Goal: Navigation & Orientation: Find specific page/section

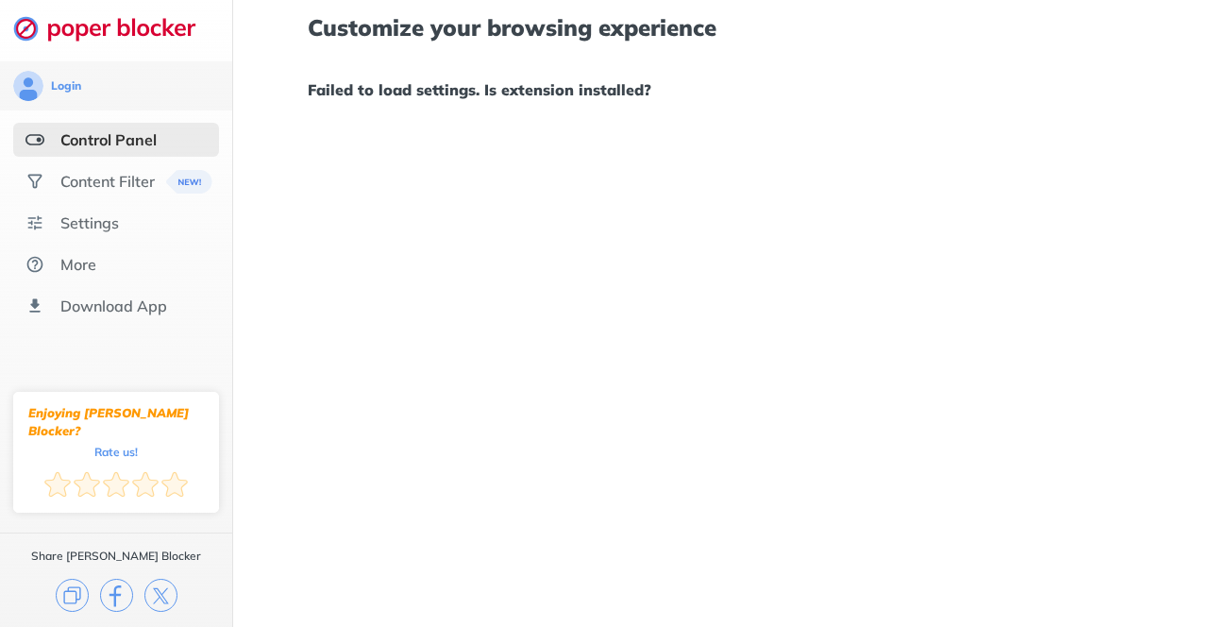
scroll to position [29, 0]
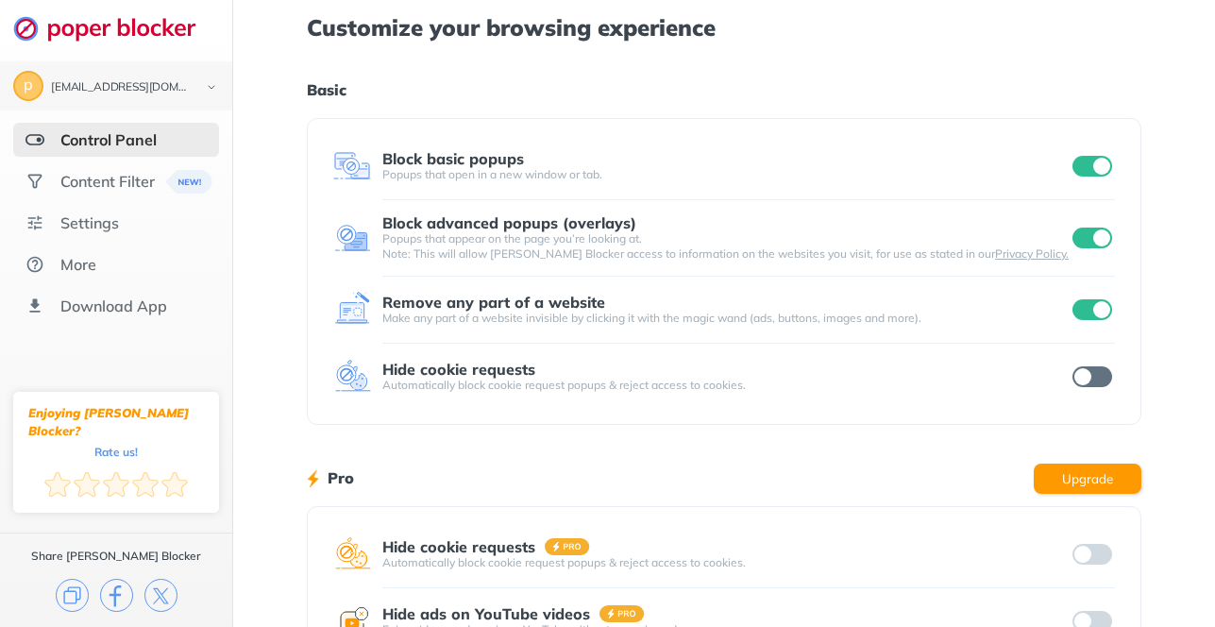
scroll to position [29, 0]
click at [1084, 377] on input "checkbox" at bounding box center [1092, 376] width 40 height 21
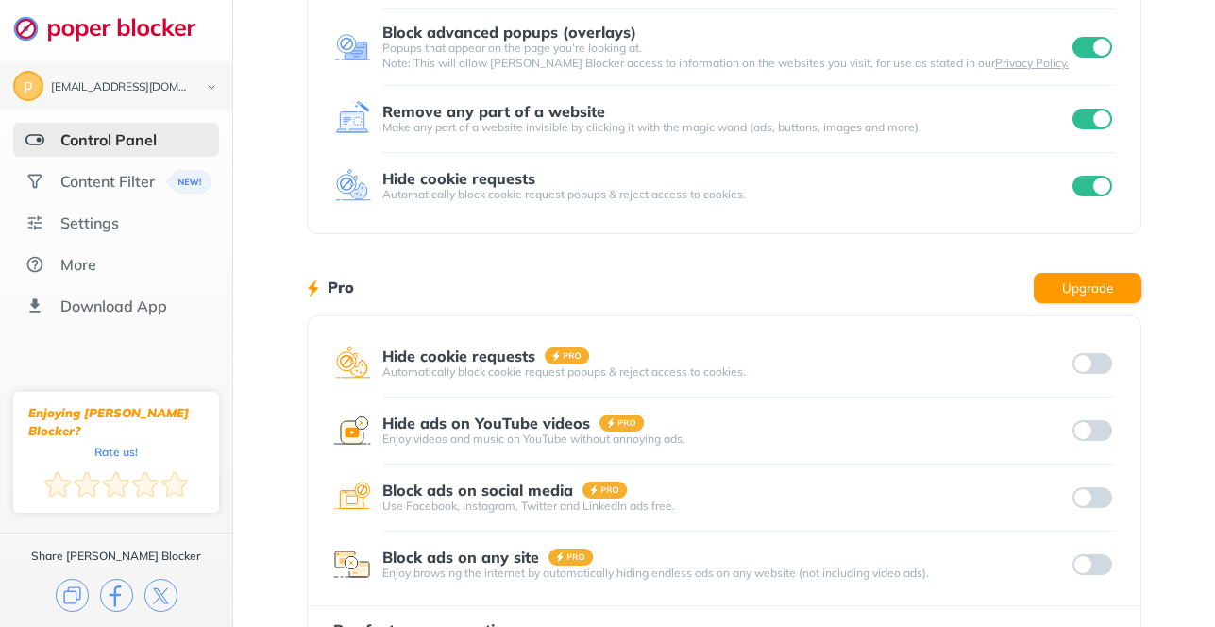
scroll to position [273, 0]
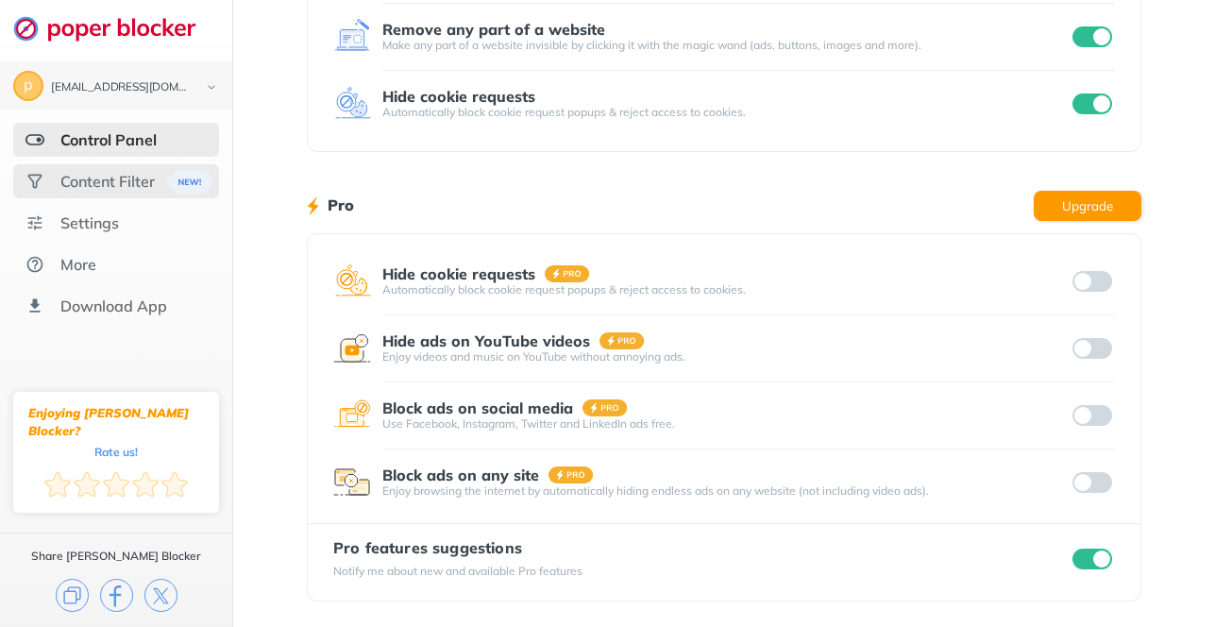
click at [147, 177] on div "Content Filter" at bounding box center [107, 181] width 94 height 19
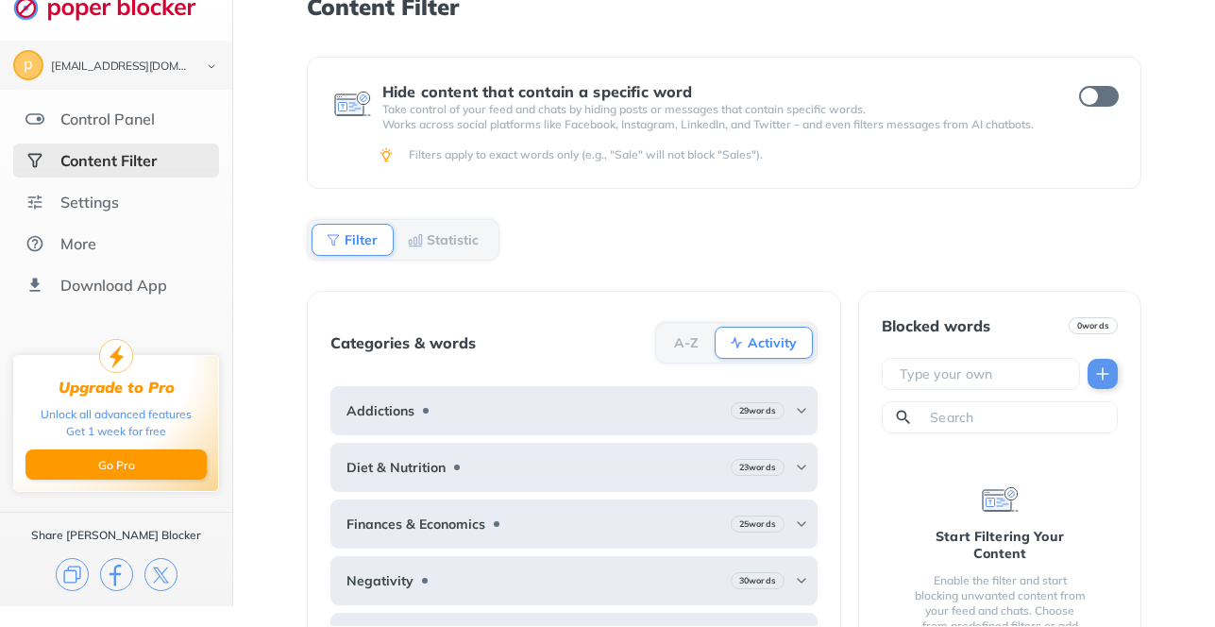
scroll to position [62, 0]
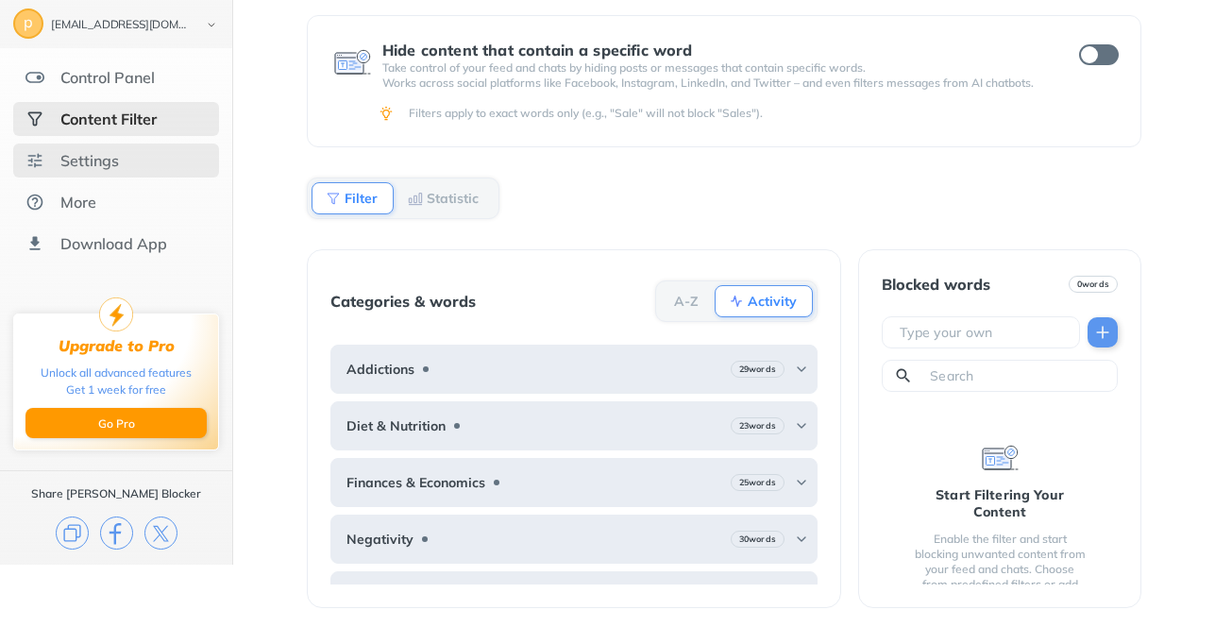
click at [110, 165] on div "Settings" at bounding box center [89, 160] width 59 height 19
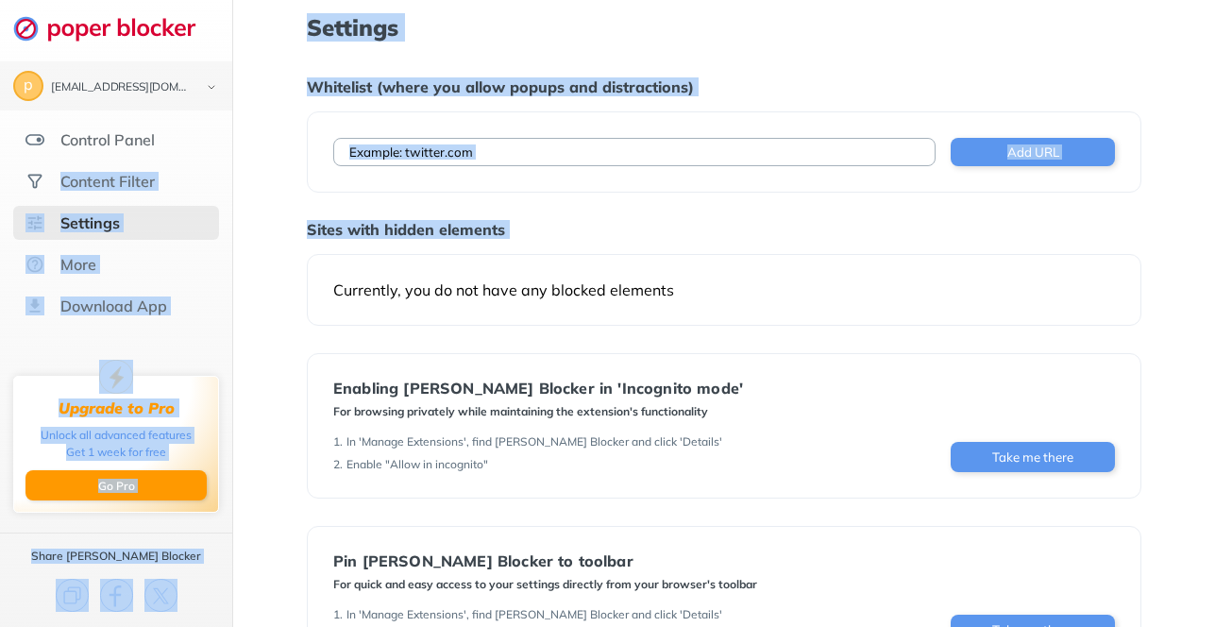
drag, startPoint x: 110, startPoint y: 165, endPoint x: 824, endPoint y: 254, distance: 719.0
type textarea "Content Filter Settings More Download App Upgrade to Pro Unlock all advanced fe…"
click at [824, 254] on div "p phdjd1994@gmail.com Logout Control Panel Content Filter Settings More Downloa…" at bounding box center [607, 409] width 1215 height 818
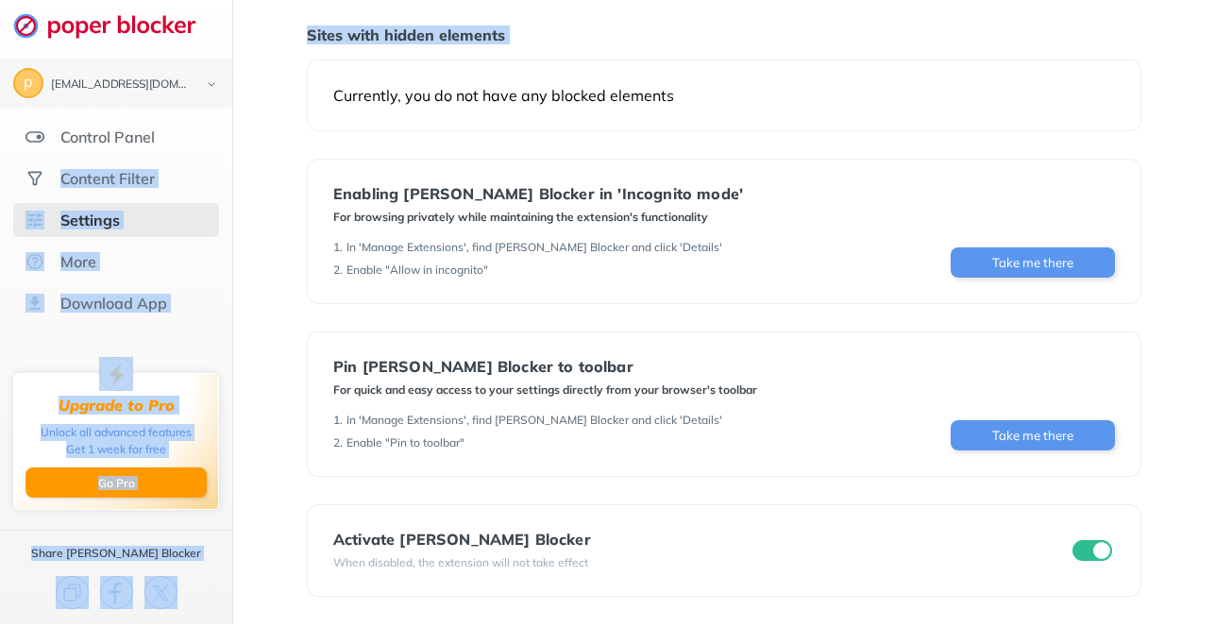
scroll to position [195, 0]
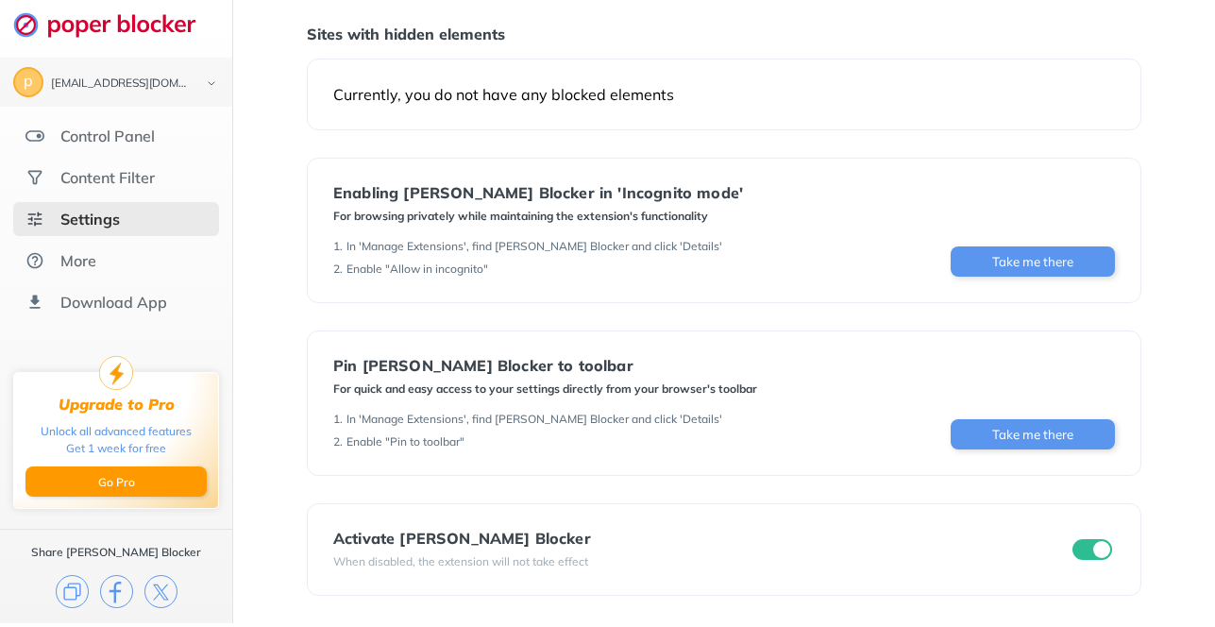
click at [802, 521] on div "Activate Poper Blocker When disabled, the extension will not take effect" at bounding box center [724, 549] width 834 height 92
click at [94, 255] on div "More" at bounding box center [78, 260] width 36 height 19
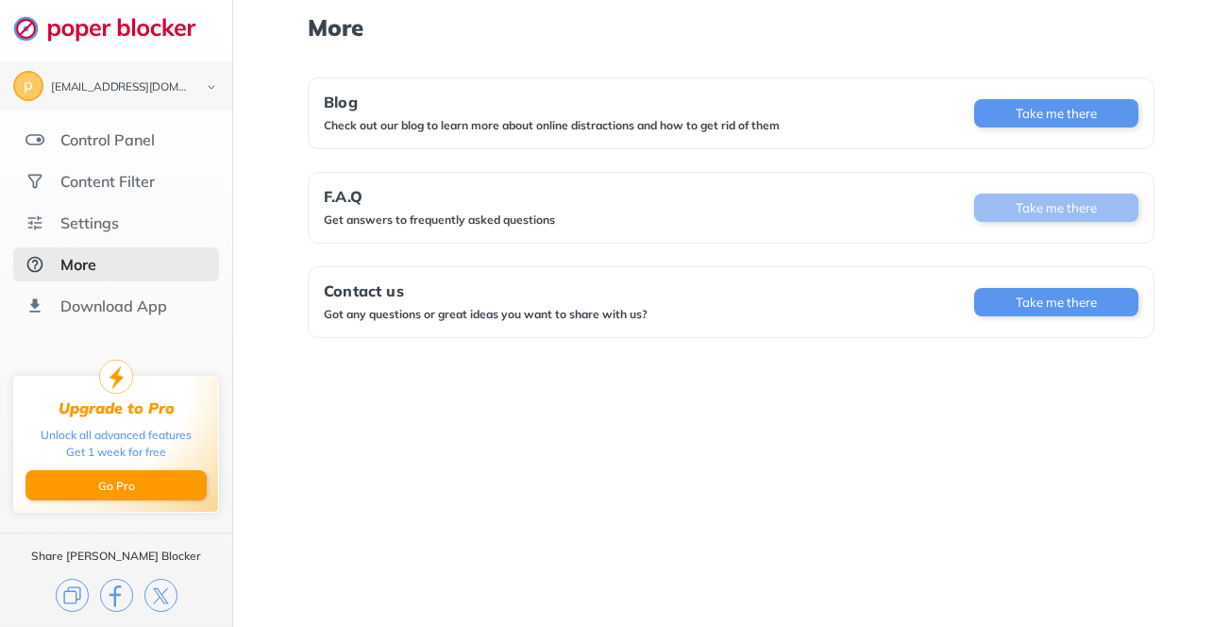
click at [999, 204] on button "Take me there" at bounding box center [1056, 207] width 164 height 28
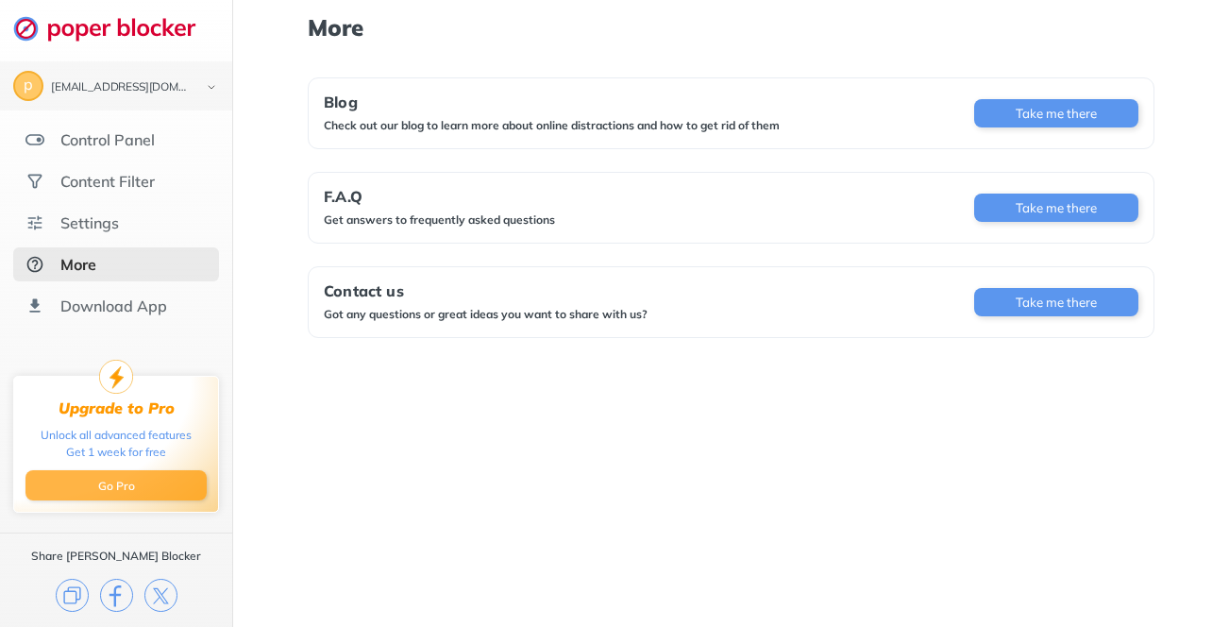
click at [159, 485] on button "Go Pro" at bounding box center [115, 485] width 181 height 30
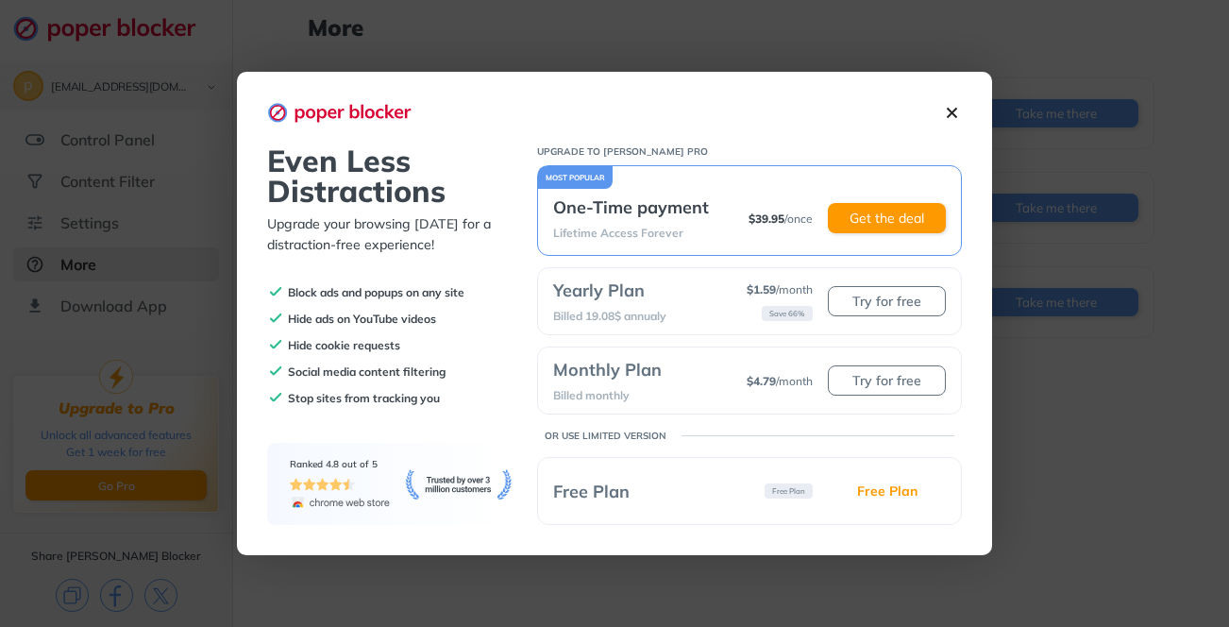
click at [947, 106] on img at bounding box center [952, 113] width 20 height 20
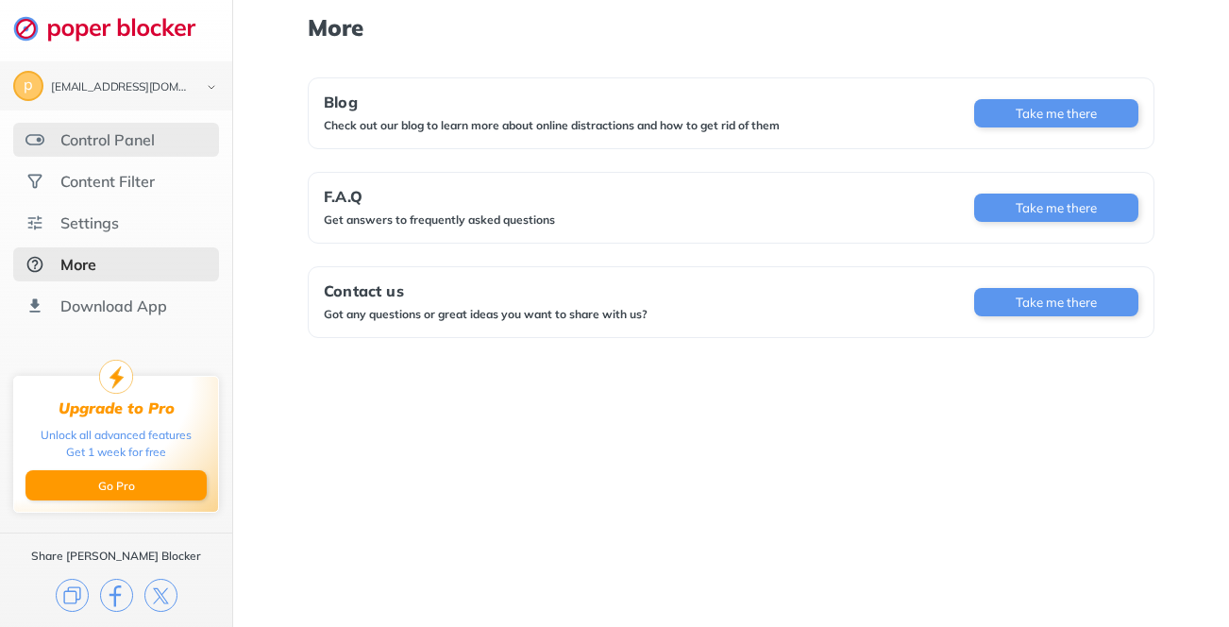
click at [158, 143] on div "Control Panel" at bounding box center [116, 140] width 206 height 34
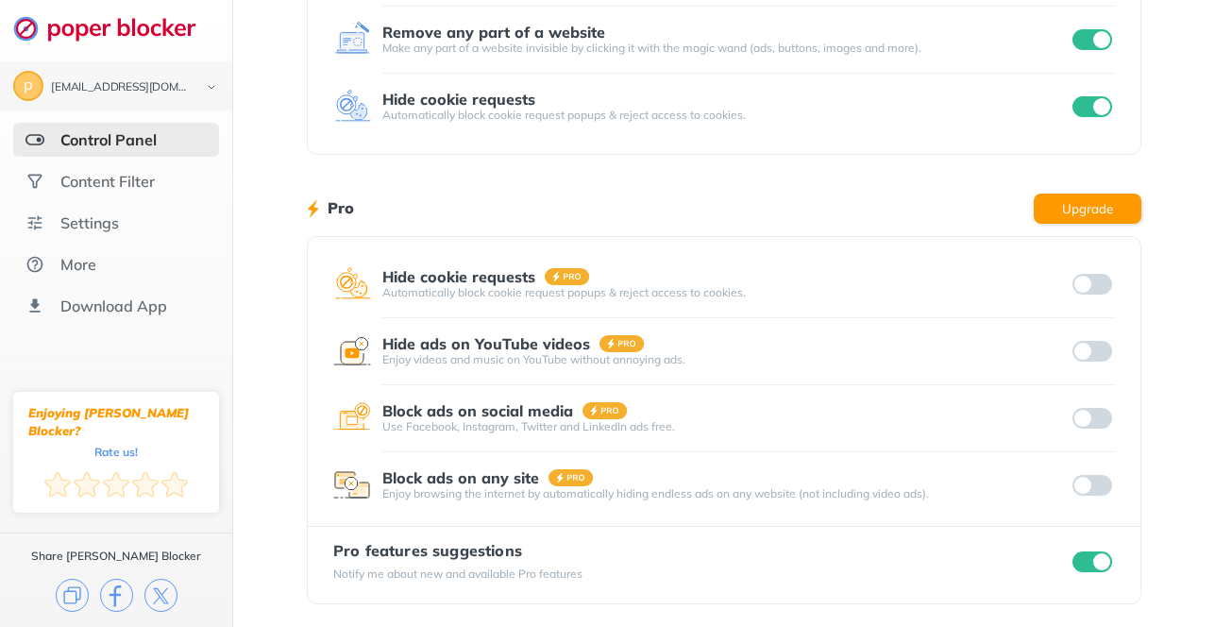
scroll to position [273, 0]
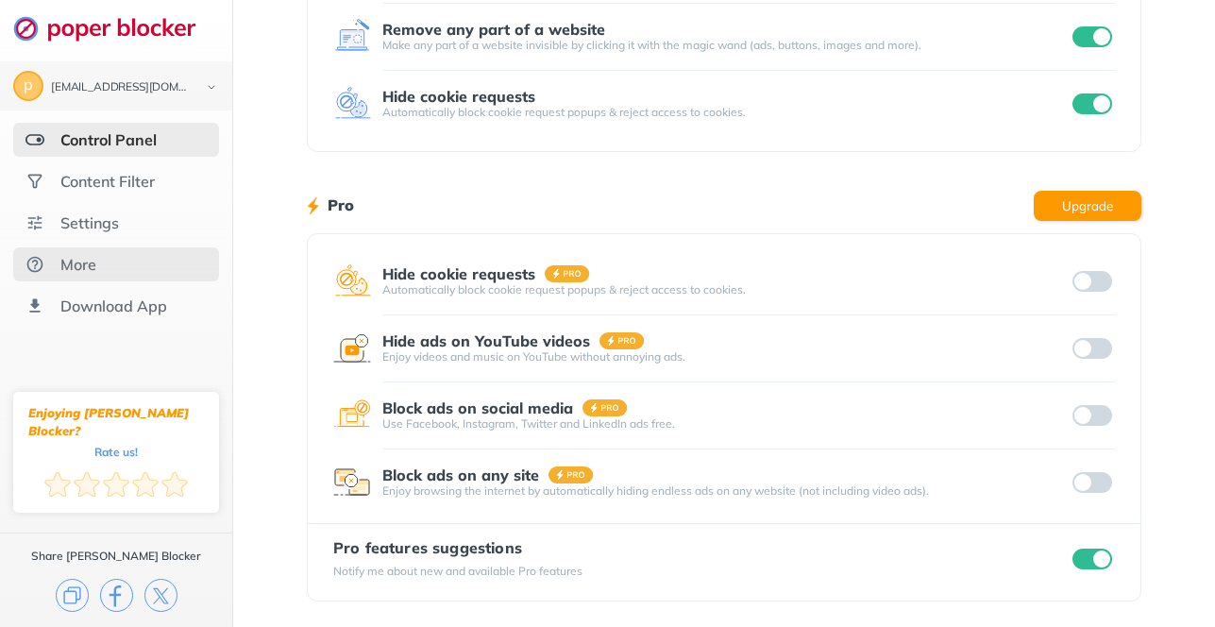
click at [98, 262] on div "More" at bounding box center [116, 264] width 206 height 34
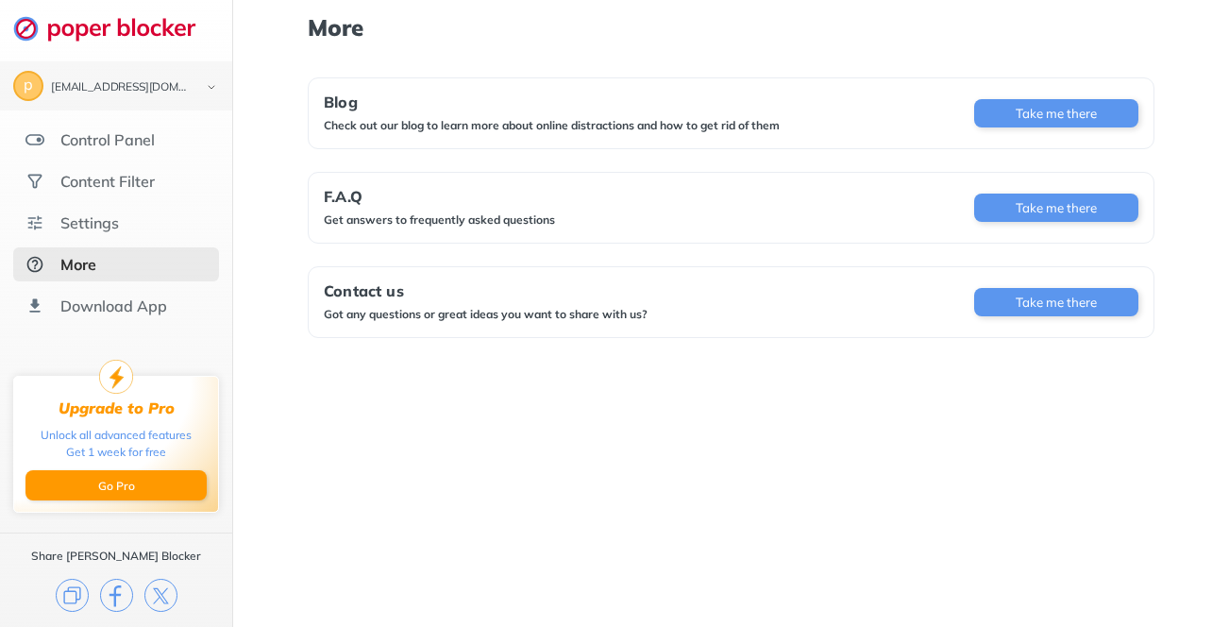
click at [410, 125] on div "Check out our blog to learn more about online distractions and how to get rid o…" at bounding box center [552, 125] width 456 height 15
click at [1039, 108] on button "Take me there" at bounding box center [1056, 113] width 164 height 28
click at [117, 138] on div "Control Panel" at bounding box center [107, 139] width 94 height 19
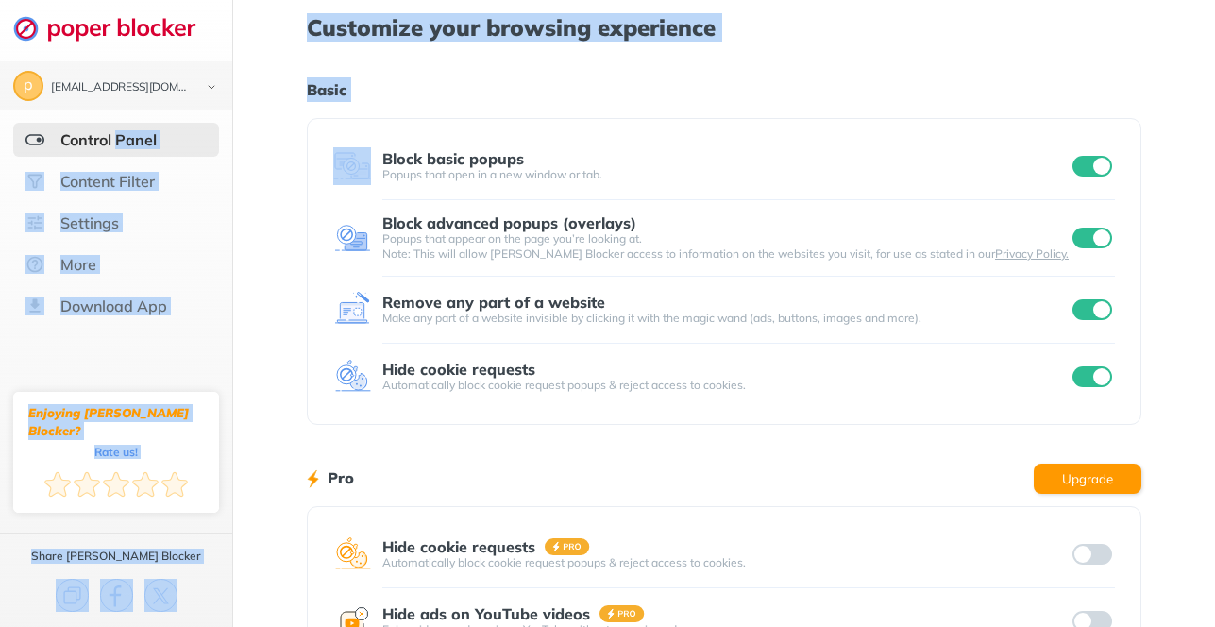
drag, startPoint x: 117, startPoint y: 138, endPoint x: 511, endPoint y: 137, distance: 393.6
click at [511, 137] on div "p phdjd1994@gmail.com Logout Control Panel Content Filter Settings More Downloa…" at bounding box center [607, 449] width 1215 height 899
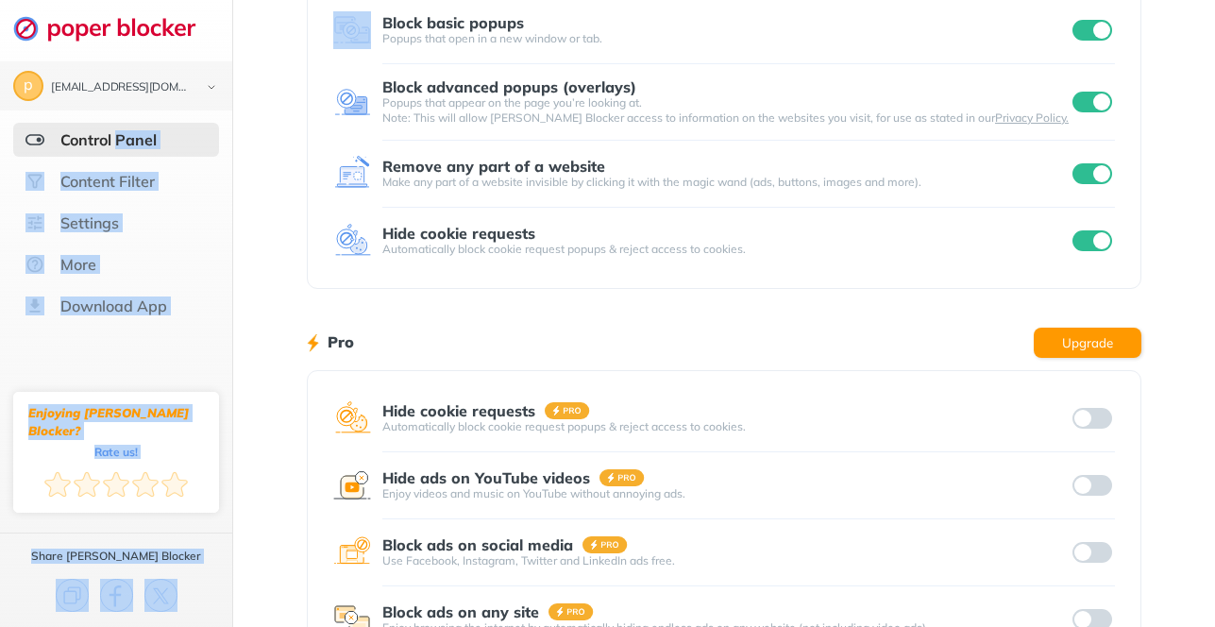
scroll to position [139, 0]
